Goal: Task Accomplishment & Management: Use online tool/utility

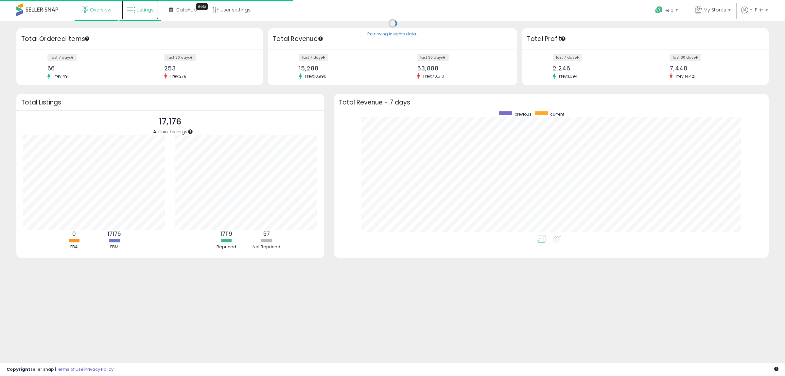
click at [145, 12] on span "Listings" at bounding box center [145, 10] width 17 height 7
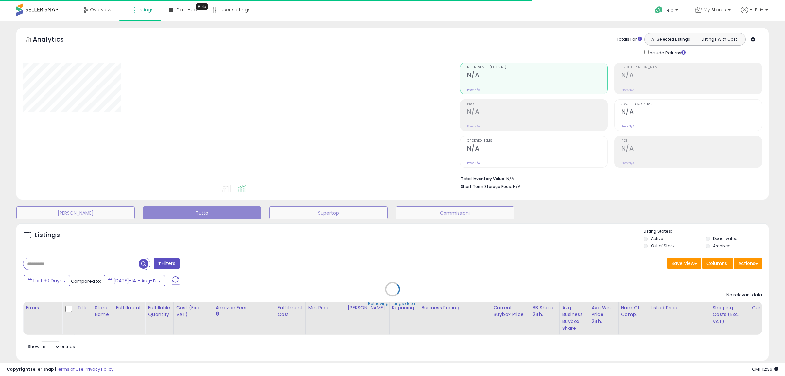
click at [756, 264] on div "Retrieving listings data.." at bounding box center [392, 293] width 762 height 149
click at [748, 265] on div "Retrieving listings data.." at bounding box center [392, 293] width 762 height 149
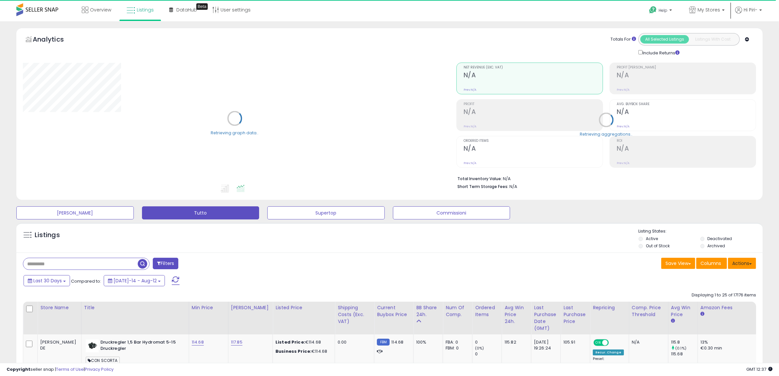
click at [747, 265] on button "Actions" at bounding box center [742, 263] width 28 height 11
click at [707, 277] on link "Import" at bounding box center [716, 277] width 72 height 10
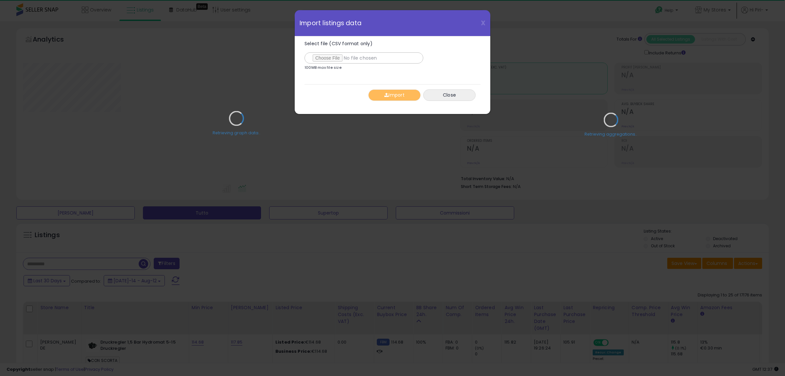
click at [326, 59] on div "Retrieving graph data.." at bounding box center [236, 123] width 437 height 134
click at [321, 57] on div "Retrieving graph data.." at bounding box center [236, 123] width 437 height 134
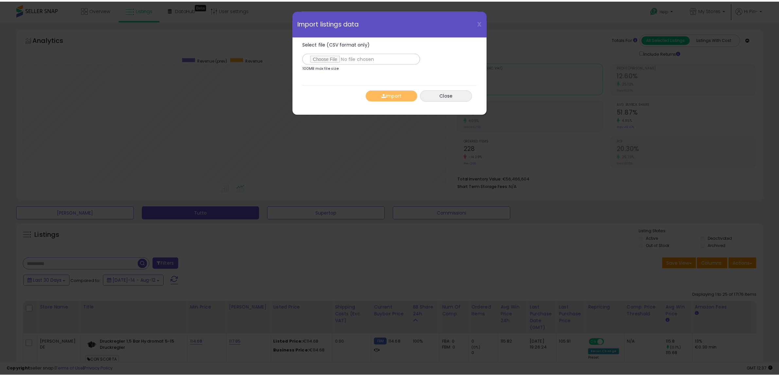
scroll to position [134, 437]
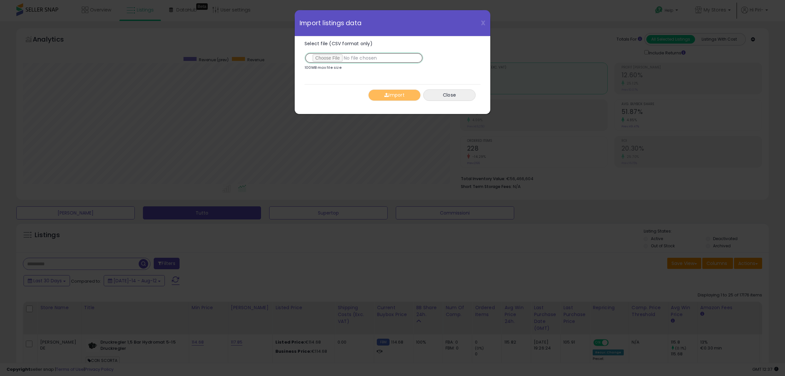
click at [323, 57] on input "Select file (CSV format only)" at bounding box center [364, 57] width 119 height 11
type input "**********"
click at [407, 97] on button "Import" at bounding box center [394, 94] width 52 height 11
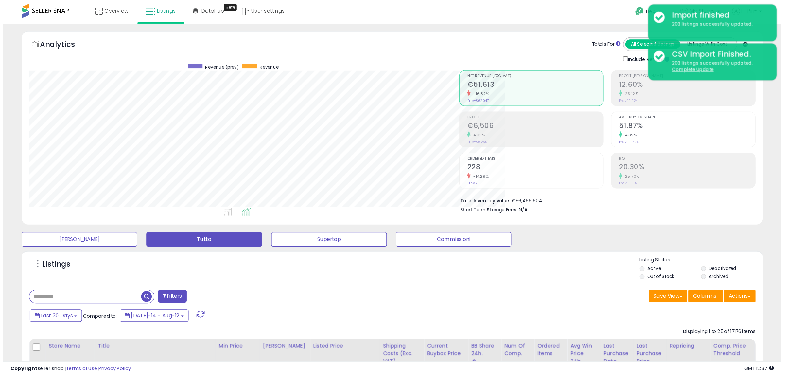
scroll to position [134, 434]
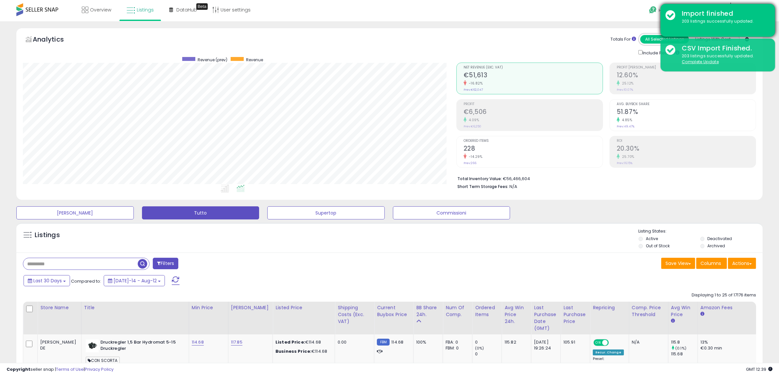
click at [671, 15] on div "Import finished 203 listings successfully updated." at bounding box center [718, 20] width 115 height 33
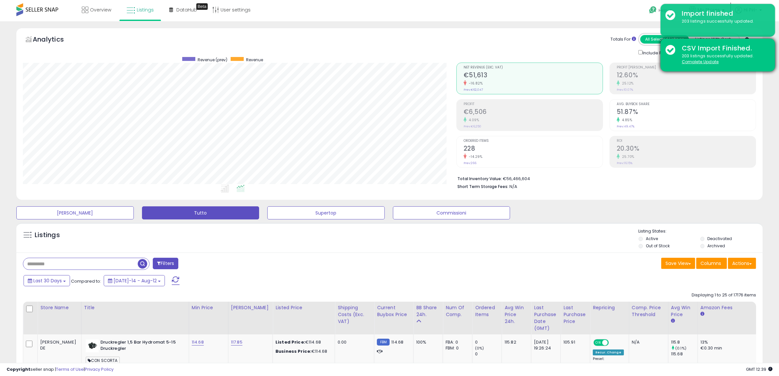
click at [668, 48] on div "CSV Import Finished. 203 listings successfully updated. Complete Update" at bounding box center [718, 55] width 115 height 33
click at [695, 60] on u "Complete Update" at bounding box center [700, 62] width 37 height 6
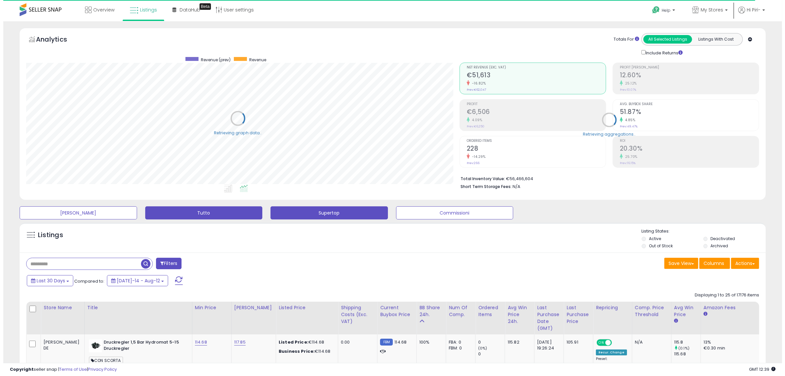
scroll to position [327084, 326785]
click at [352, 213] on button "Supertop" at bounding box center [325, 212] width 117 height 13
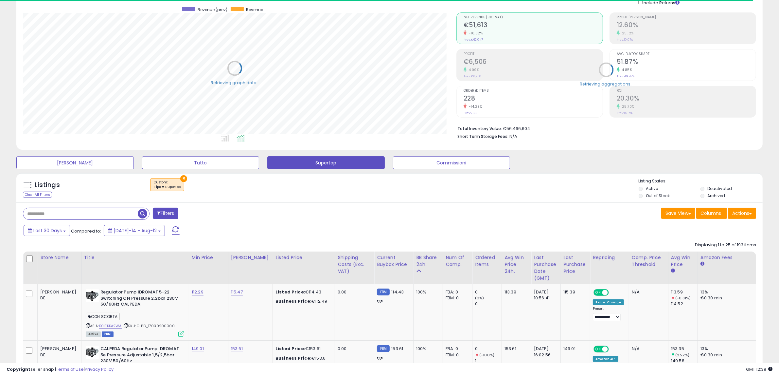
scroll to position [132, 0]
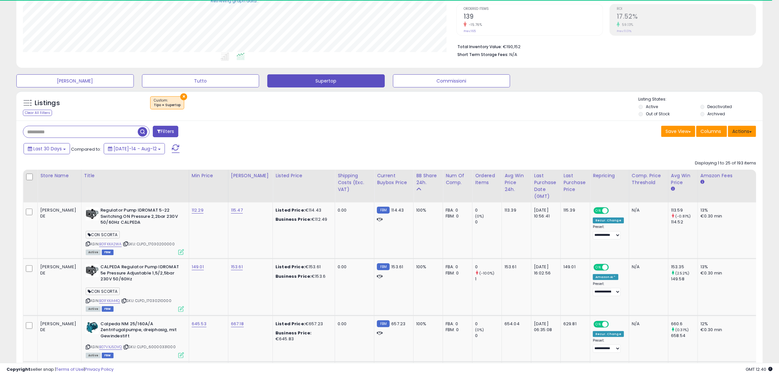
click at [734, 135] on button "Actions" at bounding box center [742, 131] width 28 height 11
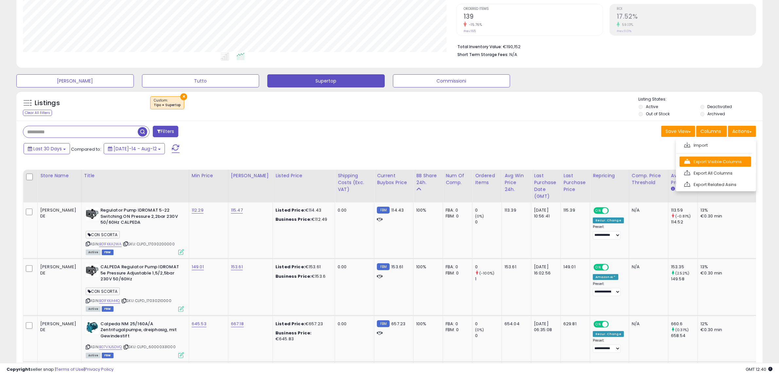
click at [716, 162] on link "Export Visible Columns" at bounding box center [716, 161] width 72 height 10
